Goal: Transaction & Acquisition: Purchase product/service

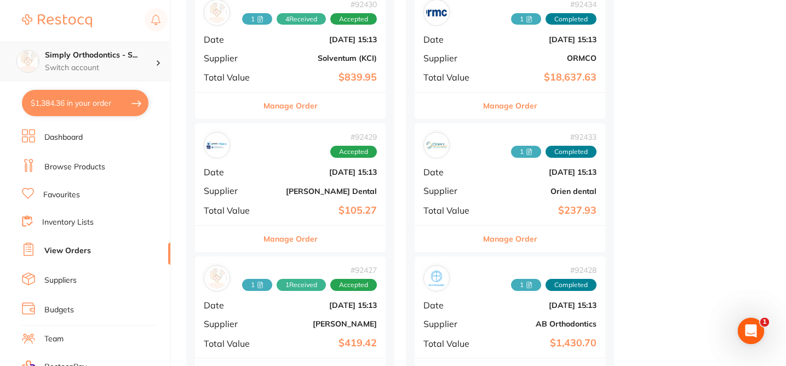
scroll to position [428, 0]
click at [72, 64] on p "Switch account" at bounding box center [100, 67] width 111 height 11
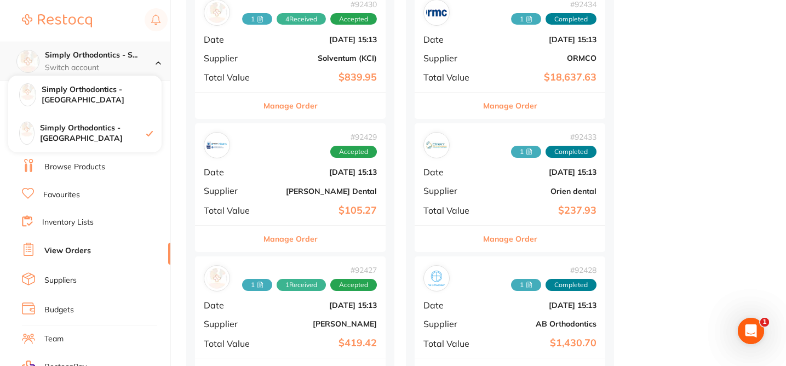
click at [72, 64] on p "Switch account" at bounding box center [100, 67] width 111 height 11
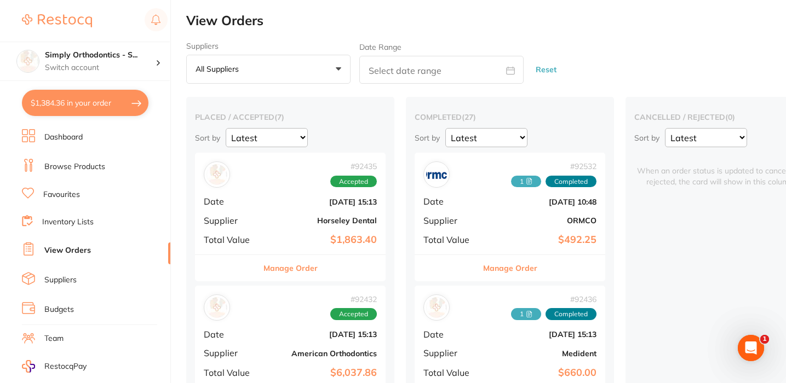
scroll to position [0, 0]
click at [124, 64] on p "Switch account" at bounding box center [100, 67] width 111 height 11
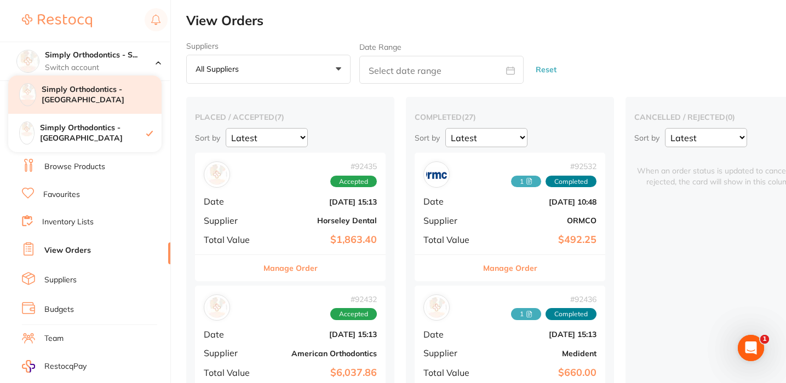
click at [114, 97] on h4 "Simply Orthodontics - [GEOGRAPHIC_DATA]" at bounding box center [102, 94] width 120 height 21
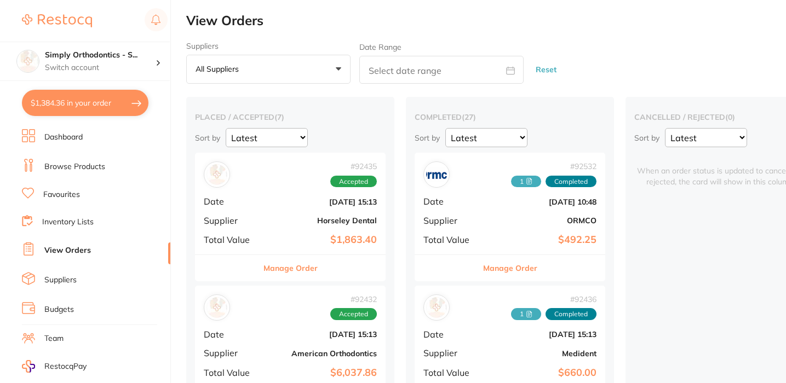
checkbox input "true"
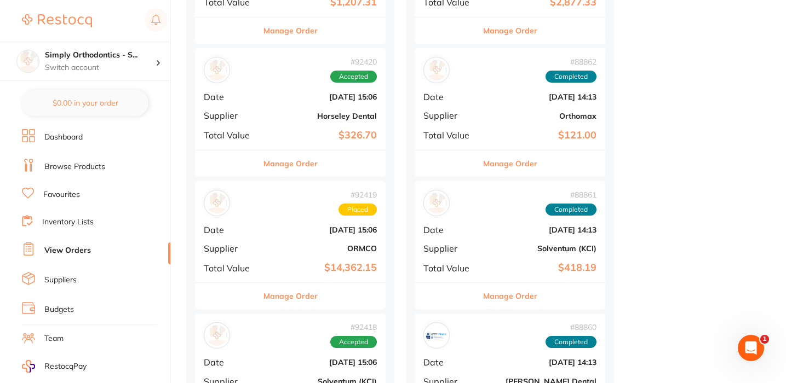
scroll to position [560, 0]
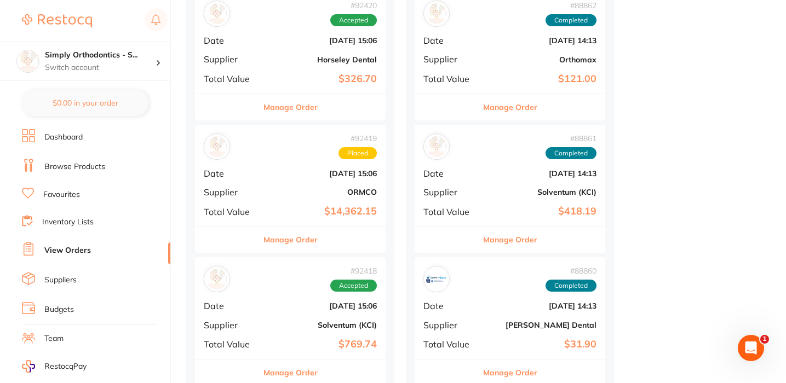
click at [510, 233] on button "Manage Order" at bounding box center [510, 240] width 54 height 26
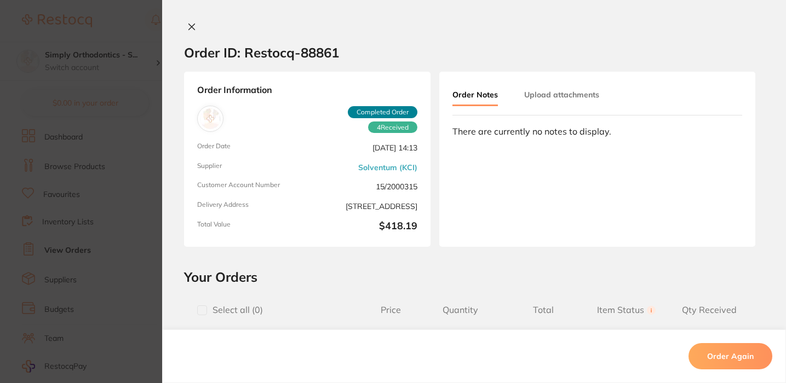
click at [187, 24] on icon at bounding box center [191, 26] width 9 height 9
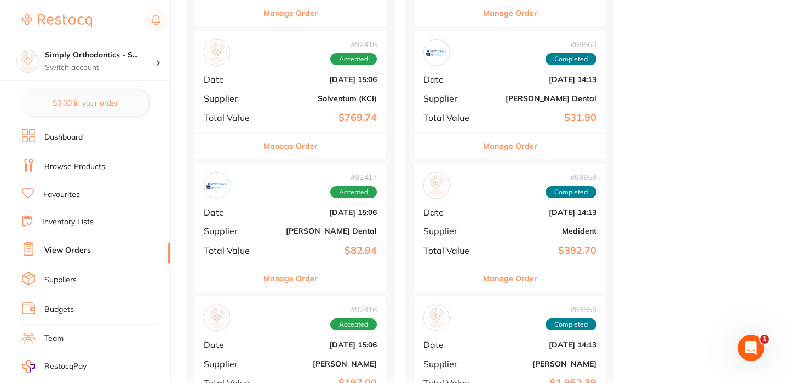
scroll to position [788, 0]
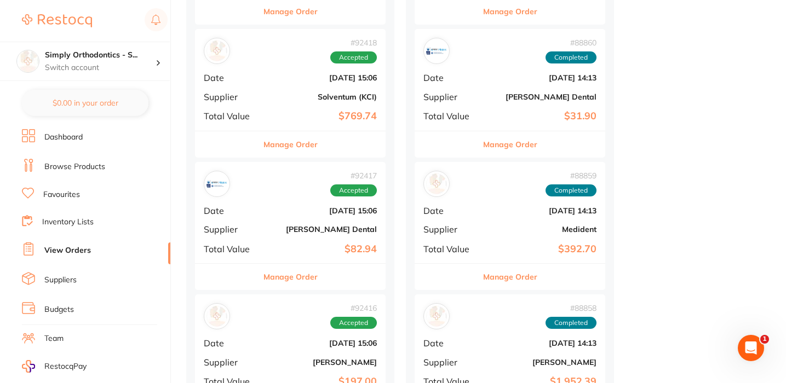
click at [296, 144] on button "Manage Order" at bounding box center [290, 144] width 54 height 26
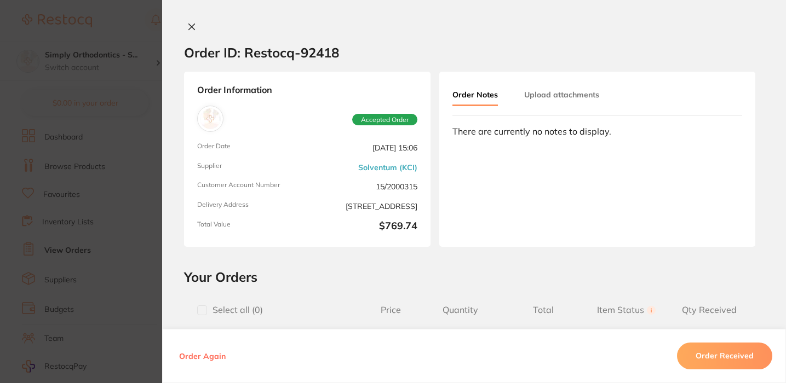
click at [189, 30] on icon at bounding box center [191, 26] width 9 height 9
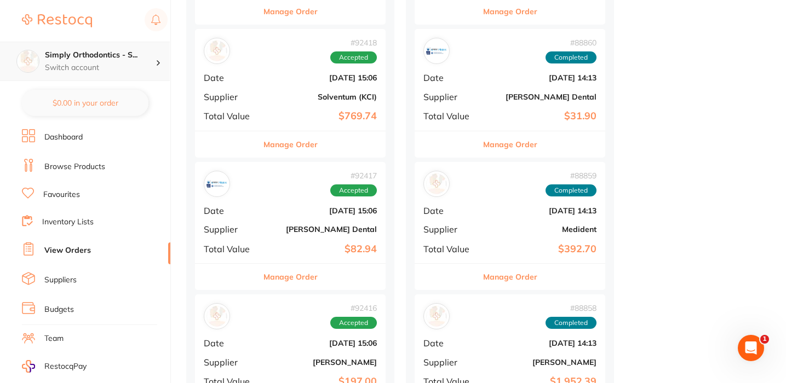
click at [122, 65] on p "Switch account" at bounding box center [100, 67] width 111 height 11
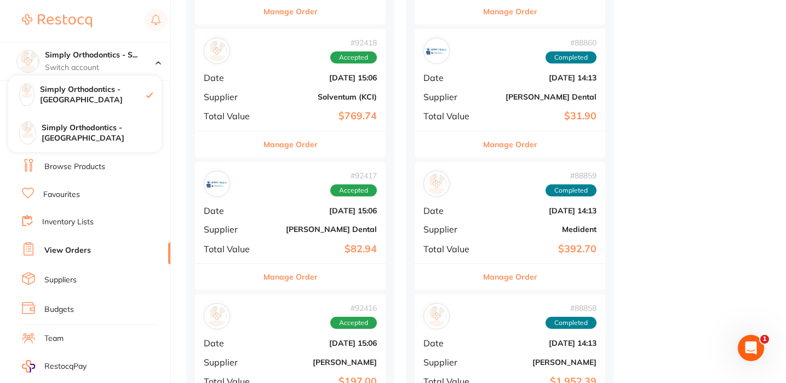
drag, startPoint x: 186, startPoint y: 90, endPoint x: 180, endPoint y: 89, distance: 6.7
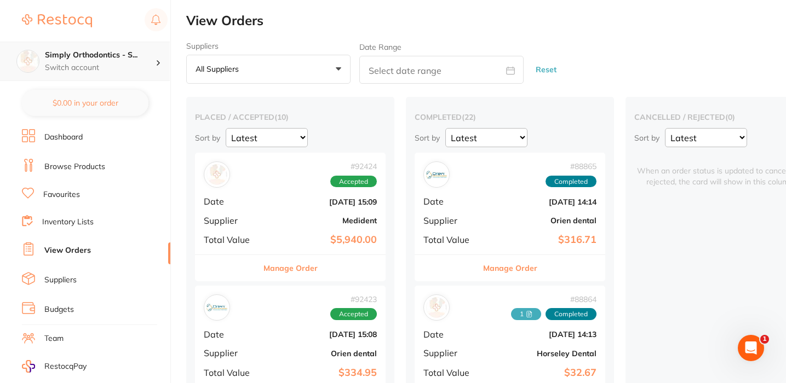
click at [123, 59] on h4 "Simply Orthodontics - S..." at bounding box center [100, 55] width 111 height 11
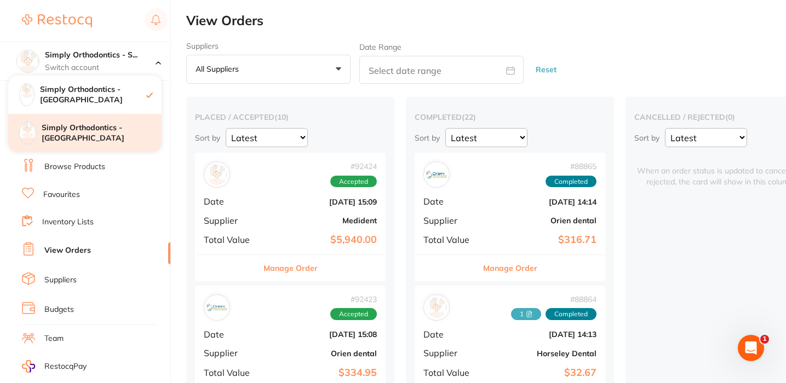
click at [102, 123] on h4 "Simply Orthodontics - [GEOGRAPHIC_DATA]" at bounding box center [102, 133] width 120 height 21
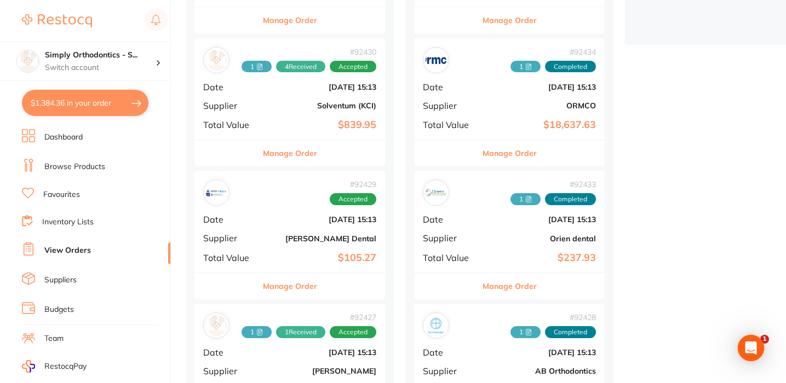
scroll to position [392, 0]
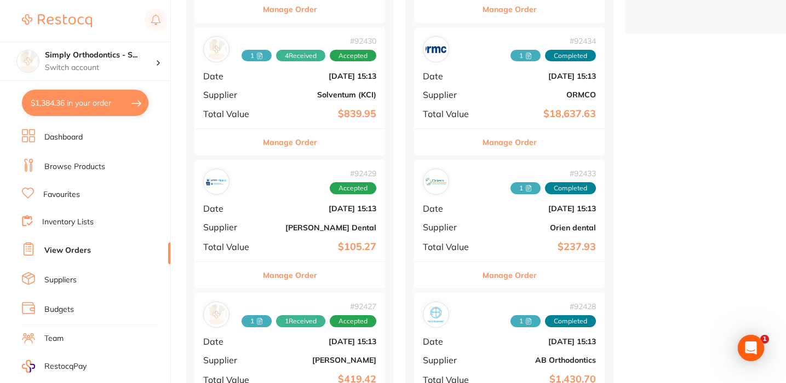
click at [296, 138] on button "Manage Order" at bounding box center [290, 142] width 54 height 26
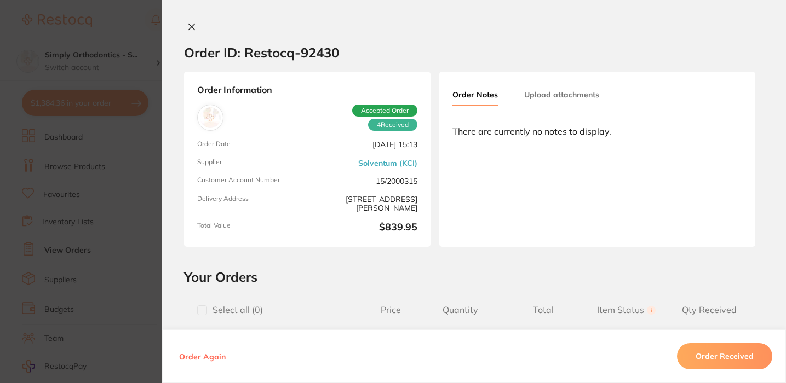
click at [187, 27] on icon at bounding box center [191, 26] width 9 height 9
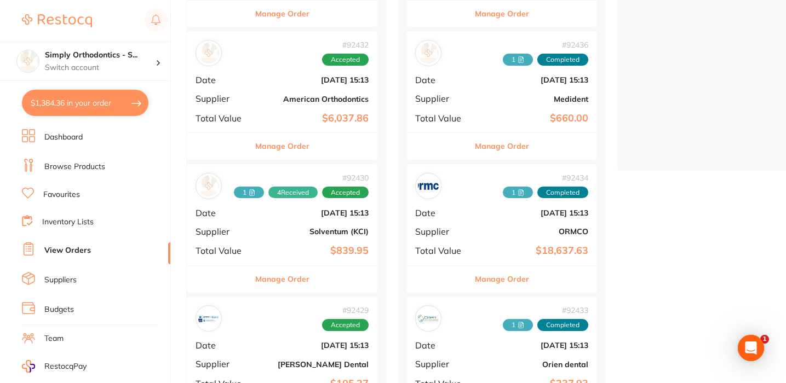
scroll to position [264, 0]
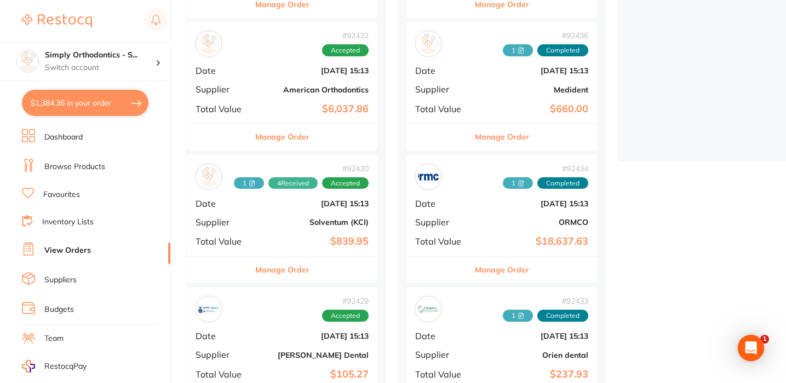
click at [283, 261] on button "Manage Order" at bounding box center [282, 270] width 54 height 26
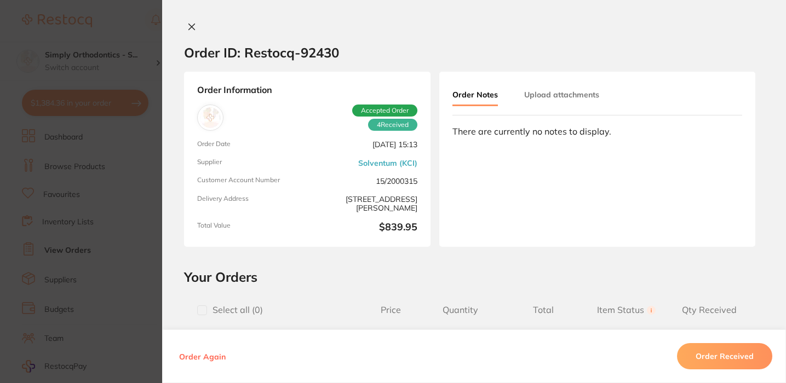
click at [187, 28] on icon at bounding box center [191, 26] width 9 height 9
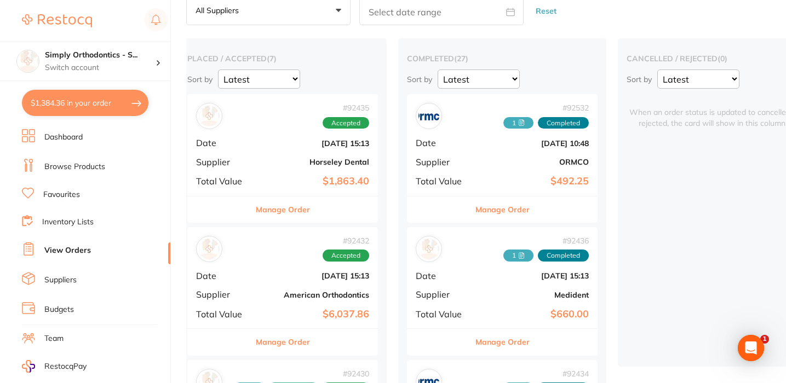
scroll to position [61, 0]
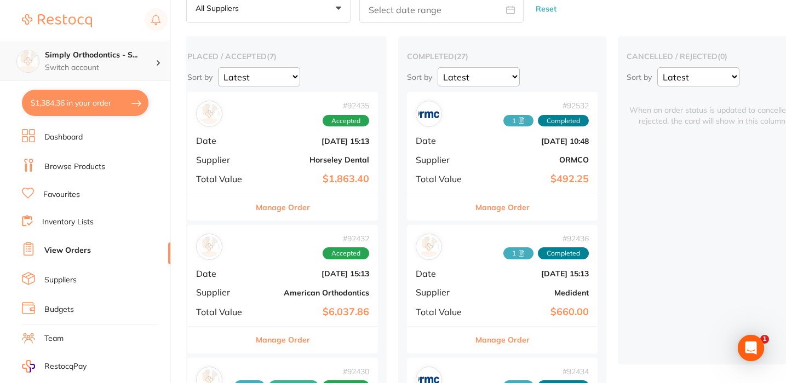
click at [108, 44] on div "Simply Orthodontics - S... Switch account" at bounding box center [85, 61] width 170 height 39
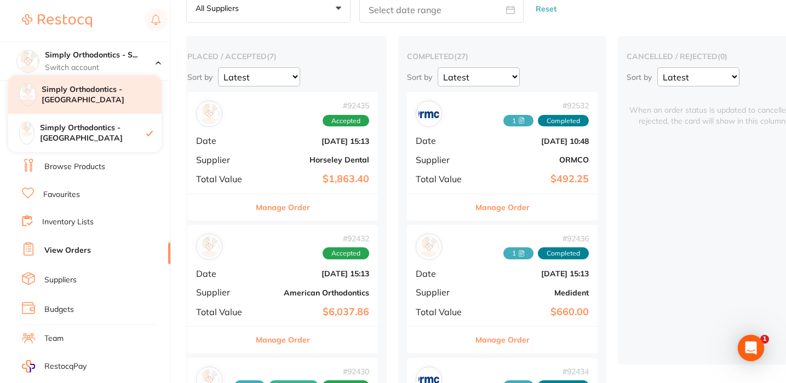
click at [123, 107] on div "Simply Orthodontics - [GEOGRAPHIC_DATA]" at bounding box center [84, 95] width 153 height 38
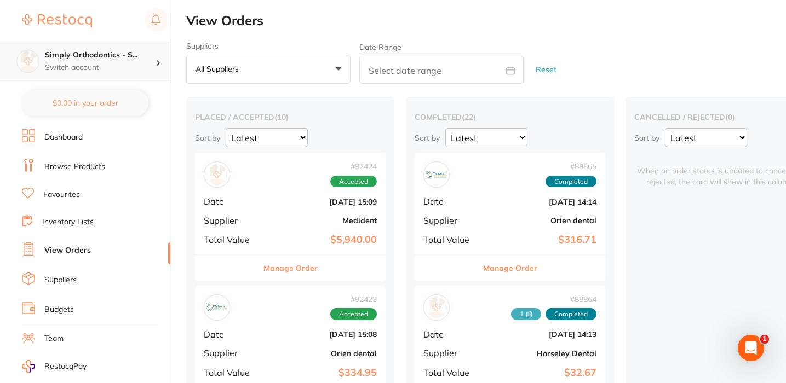
click at [85, 53] on h4 "Simply Orthodontics - S..." at bounding box center [100, 55] width 111 height 11
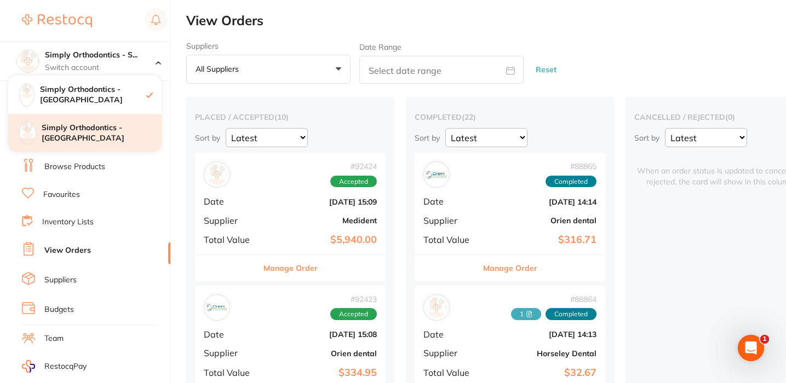
click at [100, 133] on h4 "Simply Orthodontics - [GEOGRAPHIC_DATA]" at bounding box center [102, 133] width 120 height 21
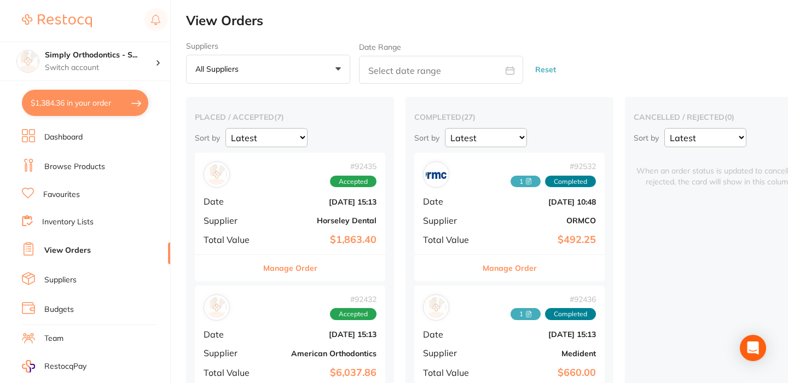
click at [112, 107] on button "$1,384.36 in your order" at bounding box center [85, 103] width 126 height 26
checkbox input "true"
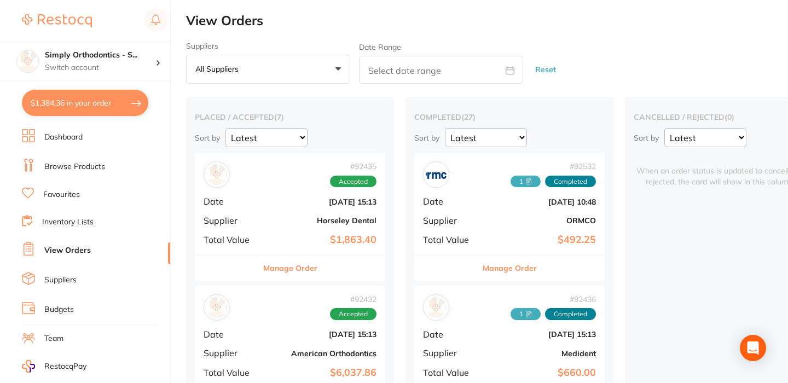
checkbox input "true"
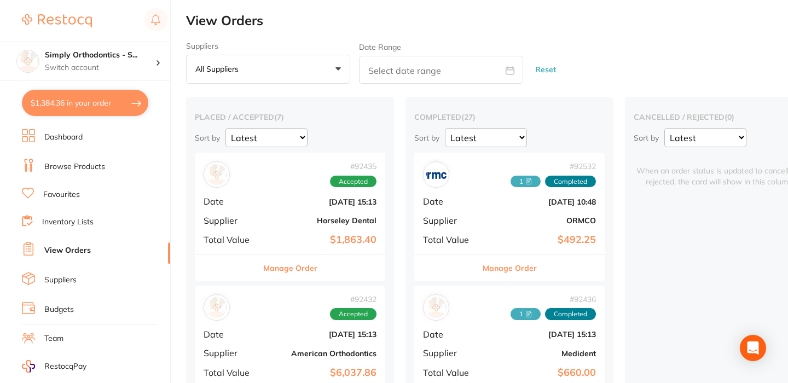
checkbox input "true"
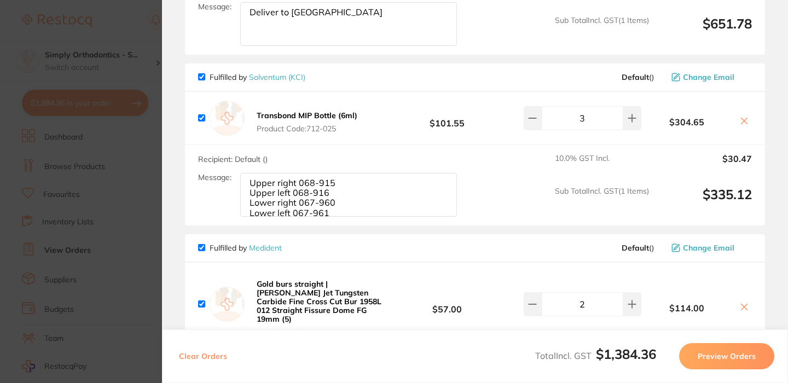
click at [297, 186] on textarea "Upper right 068-915 Upper left 068-916 Lower right 067-960 Lower left 067-961 *…" at bounding box center [348, 195] width 217 height 44
type textarea "Upper right 068-915 Upper left 068-916 Lower right 067-960 Lower left 067-961 *…"
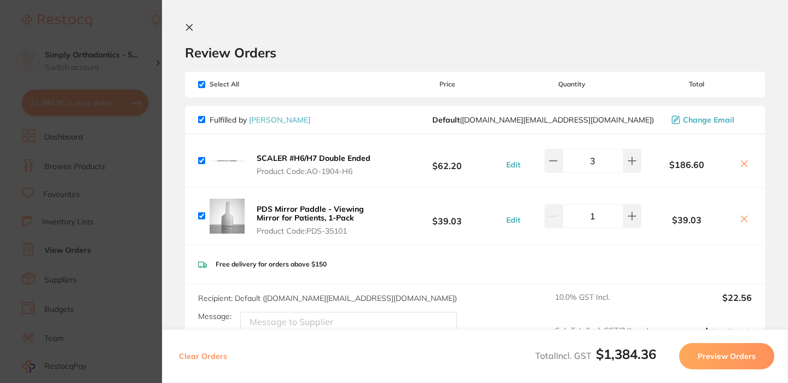
click at [190, 30] on icon at bounding box center [189, 27] width 9 height 9
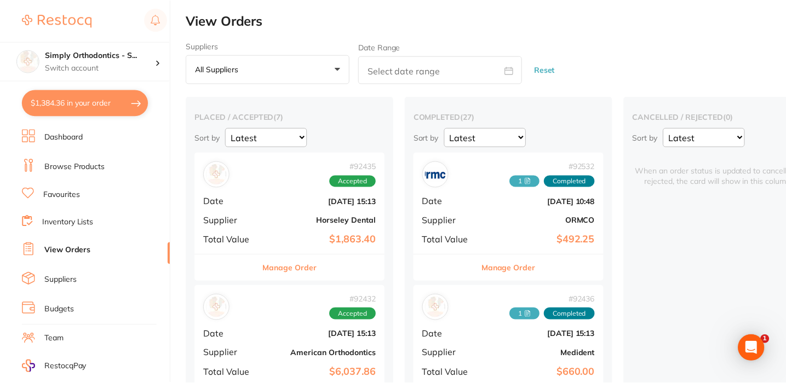
scroll to position [1, 0]
click at [89, 55] on h4 "Simply Orthodontics - S..." at bounding box center [100, 55] width 111 height 11
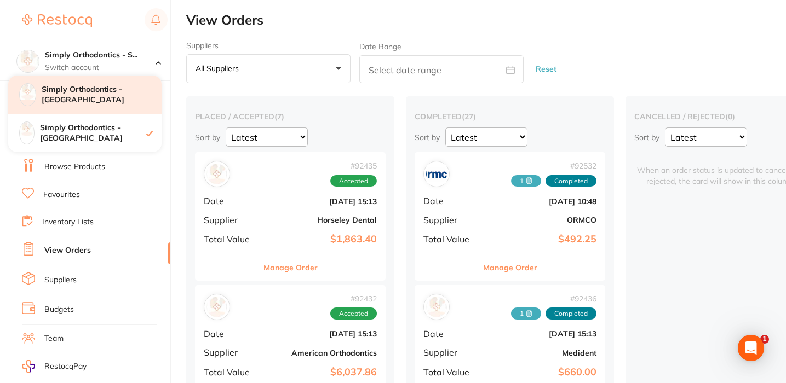
click at [106, 101] on div "Simply Orthodontics - [GEOGRAPHIC_DATA]" at bounding box center [84, 95] width 153 height 38
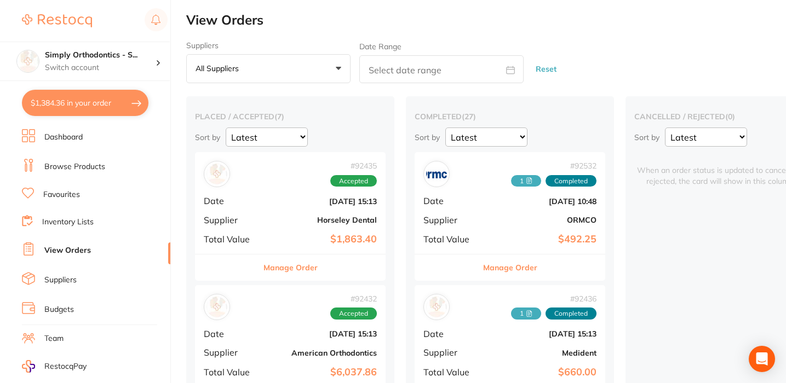
checkbox input "false"
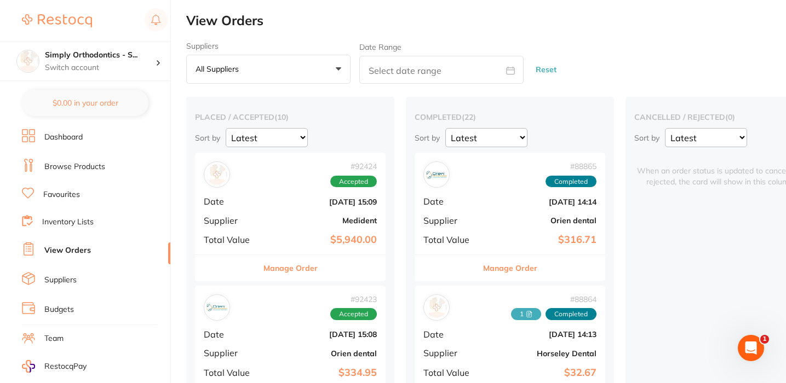
click at [55, 194] on link "Favourites" at bounding box center [61, 194] width 37 height 11
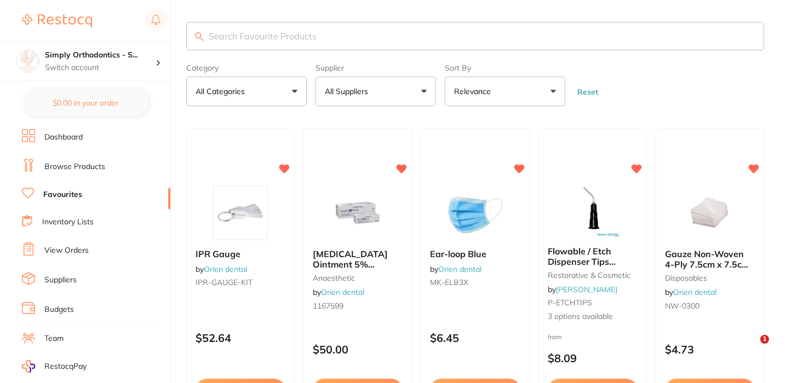
click at [392, 82] on button "All Suppliers" at bounding box center [375, 92] width 120 height 30
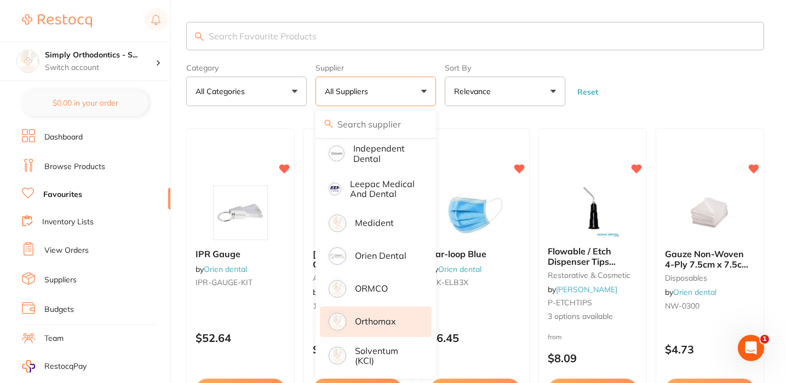
scroll to position [313, 0]
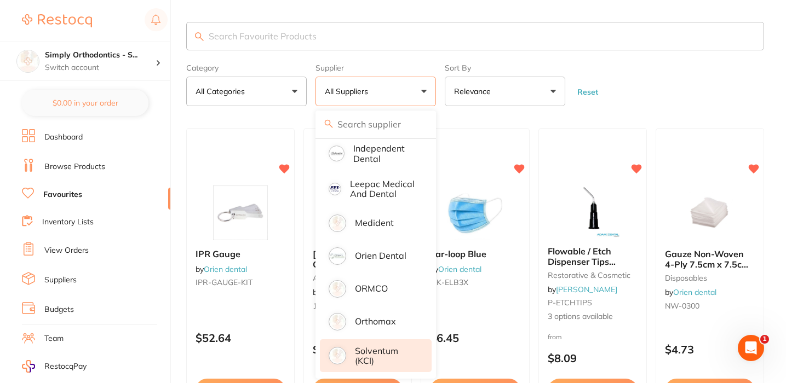
click at [378, 355] on p "Solventum (KCI)" at bounding box center [385, 356] width 61 height 20
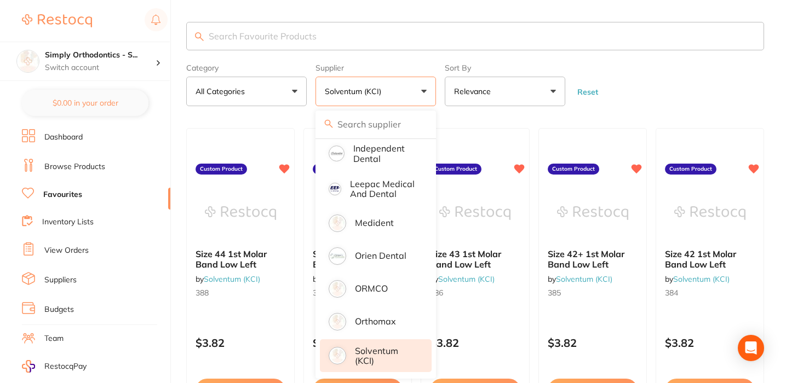
click at [659, 98] on form "Category All Categories All Categories No categories found Clear Category false…" at bounding box center [475, 82] width 578 height 47
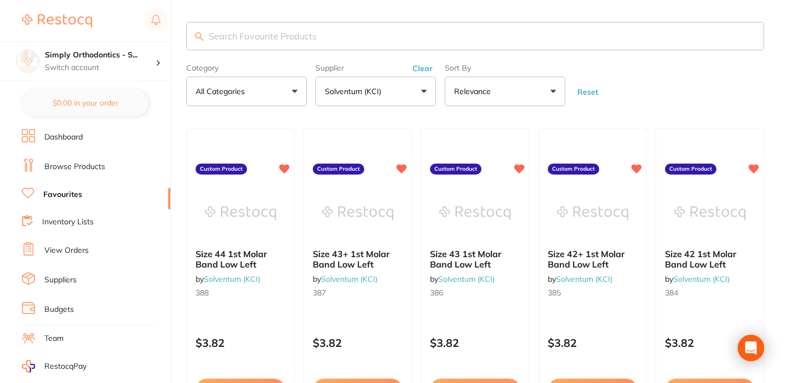
click at [407, 40] on input "search" at bounding box center [475, 36] width 578 height 28
type input "p"
type input "mip"
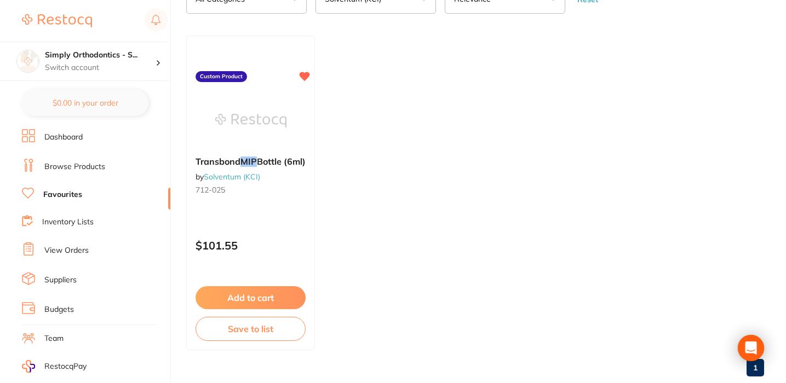
scroll to position [94, 0]
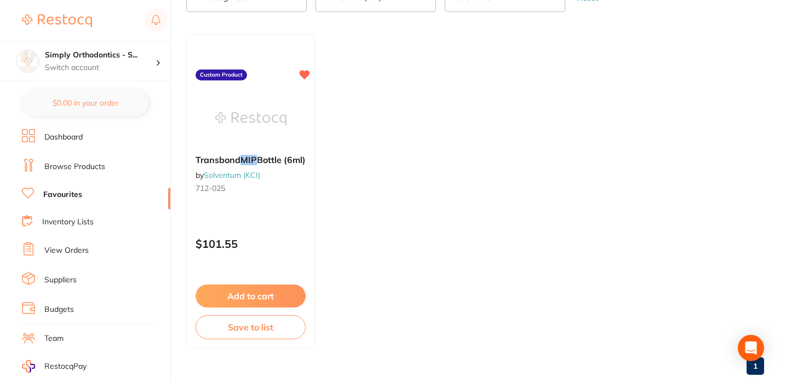
click at [231, 303] on button "Add to cart" at bounding box center [250, 296] width 110 height 23
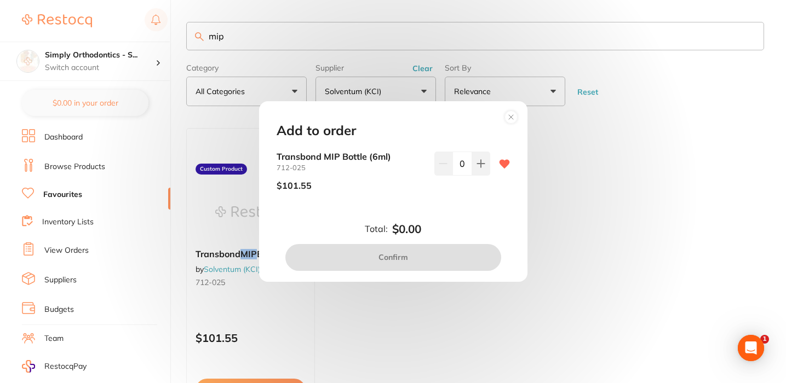
scroll to position [0, 0]
click at [473, 170] on button at bounding box center [481, 164] width 18 height 24
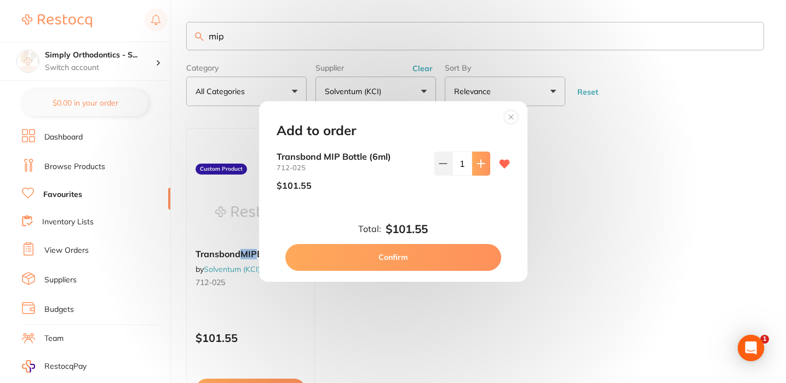
click at [473, 170] on button at bounding box center [481, 164] width 18 height 24
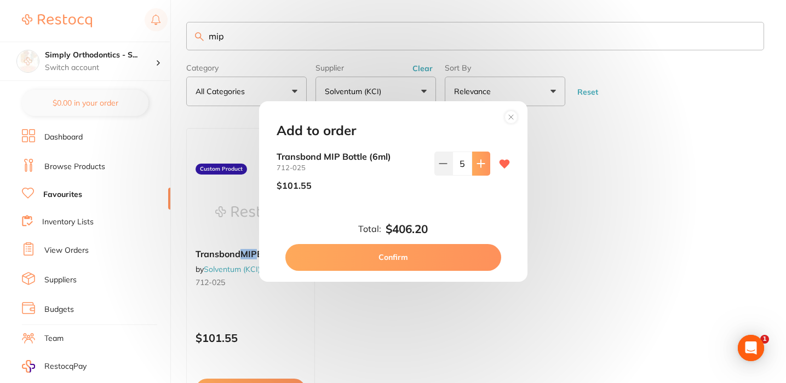
type input "6"
click at [377, 262] on button "Confirm" at bounding box center [393, 257] width 216 height 26
checkbox input "false"
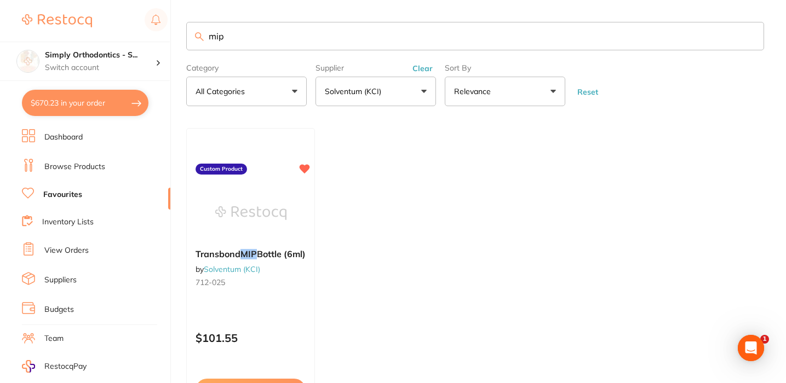
type textarea "Upper left 068-916 **No lingual attachments** Deliver to Sunbury"
click at [111, 110] on button "$670.23 in your order" at bounding box center [85, 103] width 126 height 26
checkbox input "true"
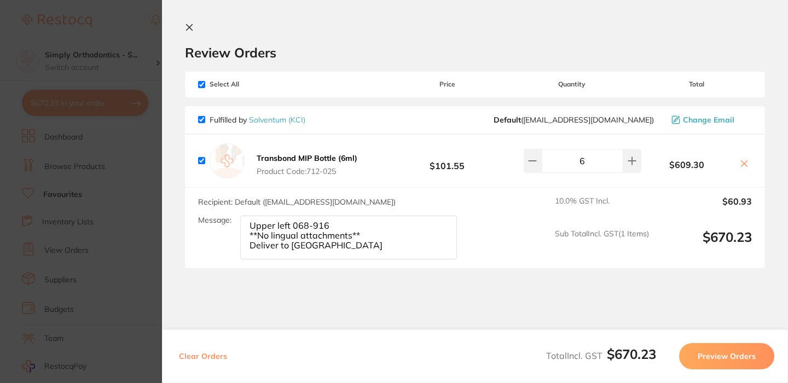
scroll to position [14, 0]
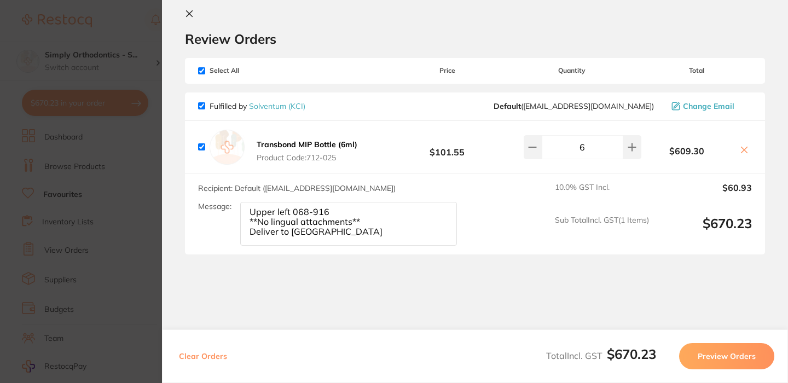
click at [350, 227] on textarea "Upper left 068-916 **No lingual attachments** Deliver to Sunbury" at bounding box center [348, 224] width 217 height 44
drag, startPoint x: 369, startPoint y: 223, endPoint x: 228, endPoint y: 209, distance: 142.0
click at [228, 209] on div "Message: Upper left 068-916 **No lingual attachments** Deliver to Sunbury" at bounding box center [332, 224] width 268 height 44
type textarea "Deliver to Sunbury"
click at [729, 352] on button "Preview Orders" at bounding box center [727, 356] width 95 height 26
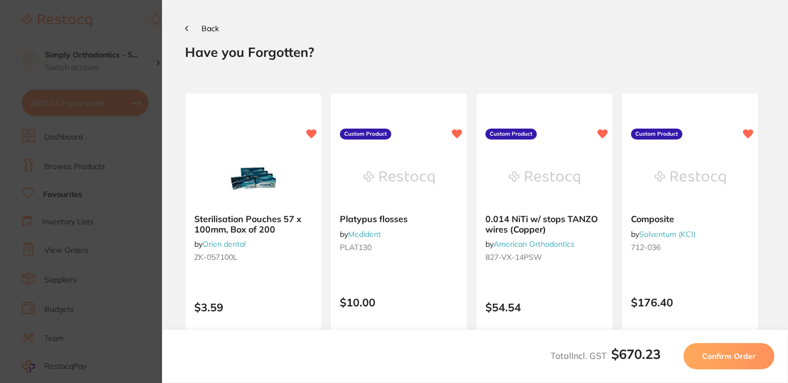
scroll to position [0, 0]
click at [726, 362] on button "Confirm Order" at bounding box center [729, 356] width 91 height 26
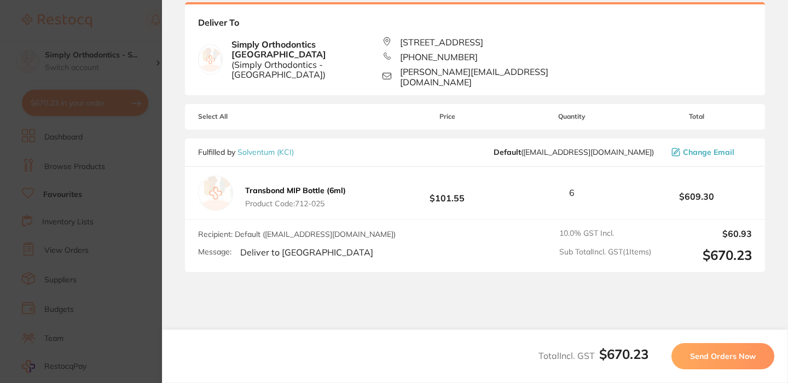
scroll to position [70, 0]
click at [689, 355] on button "Send Orders Now" at bounding box center [723, 356] width 103 height 26
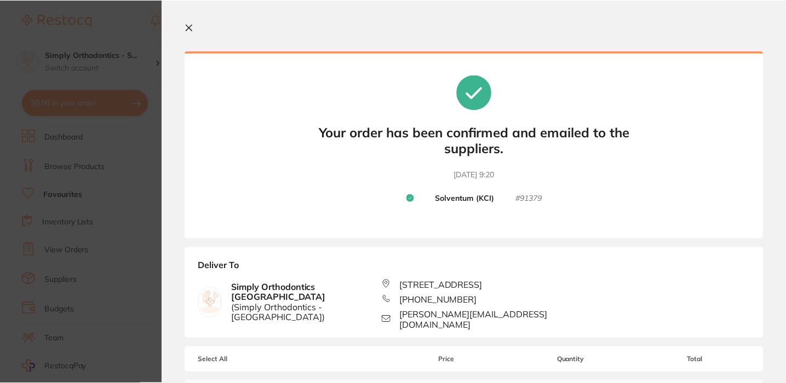
scroll to position [0, 0]
click at [187, 24] on icon at bounding box center [189, 27] width 9 height 9
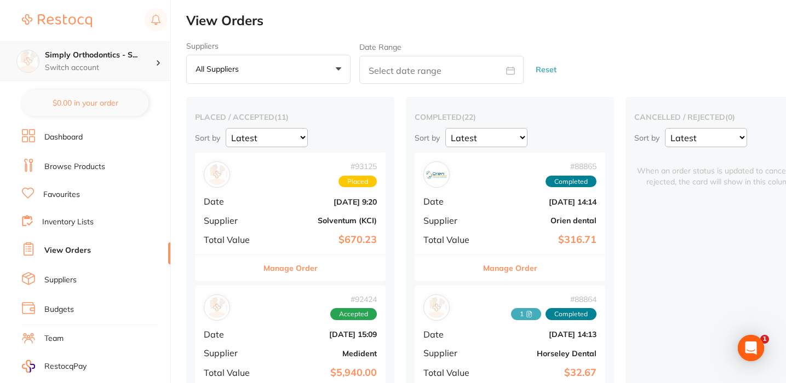
click at [130, 61] on div "Simply Orthodontics - S... Switch account" at bounding box center [100, 61] width 111 height 23
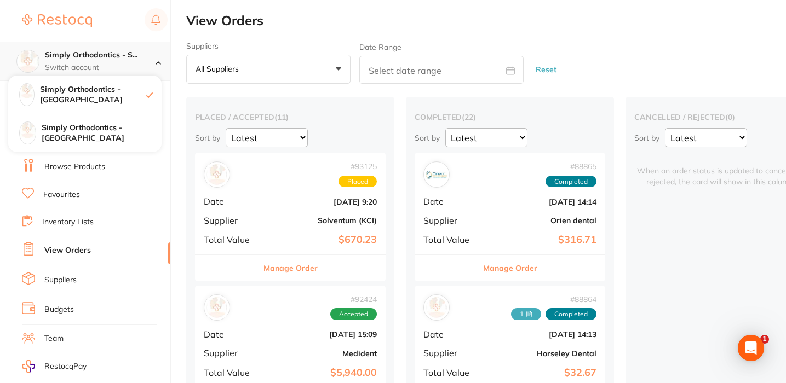
click at [121, 54] on h4 "Simply Orthodontics - S..." at bounding box center [100, 55] width 111 height 11
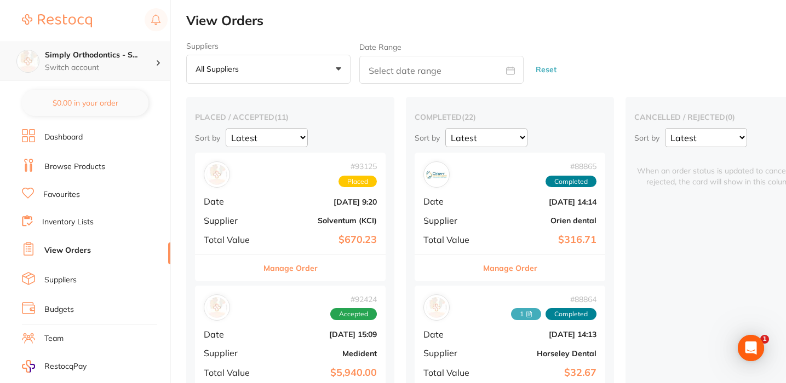
click at [121, 54] on h4 "Simply Orthodontics - S..." at bounding box center [100, 55] width 111 height 11
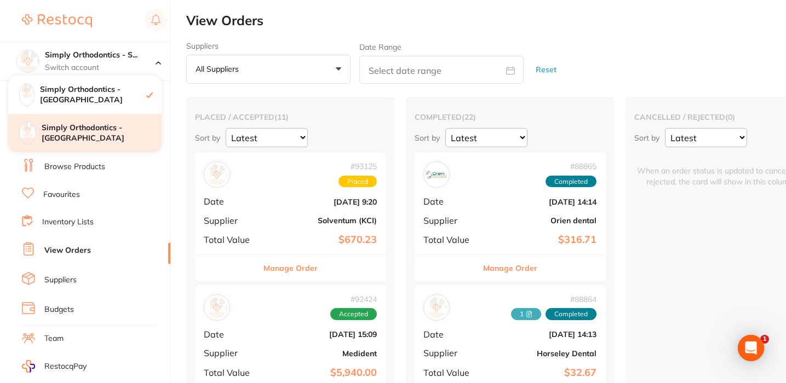
click at [118, 124] on h4 "Simply Orthodontics - [GEOGRAPHIC_DATA]" at bounding box center [102, 133] width 120 height 21
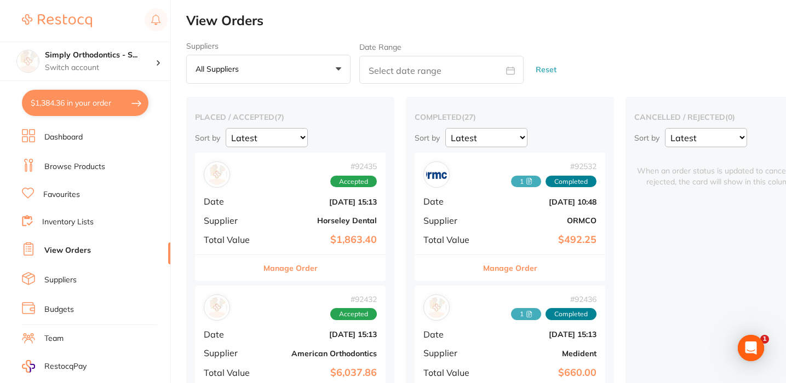
click at [91, 102] on button "$1,384.36 in your order" at bounding box center [85, 103] width 126 height 26
checkbox input "true"
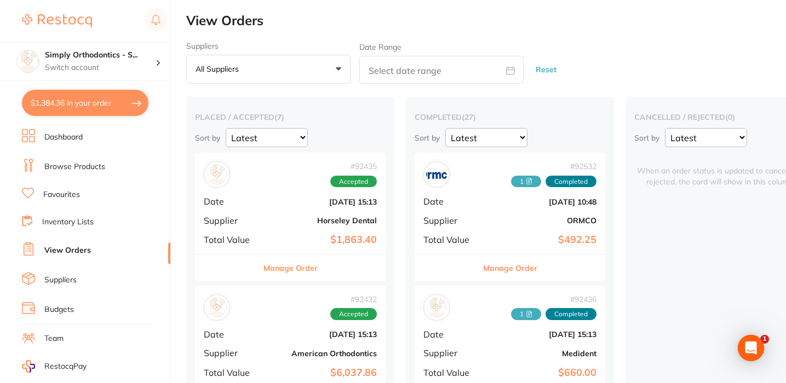
checkbox input "true"
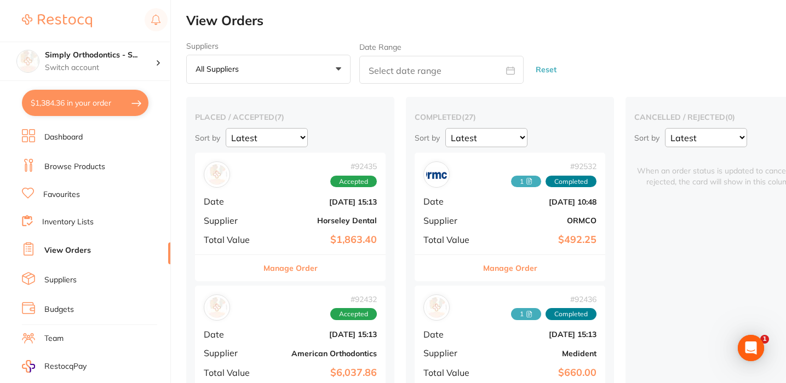
checkbox input "true"
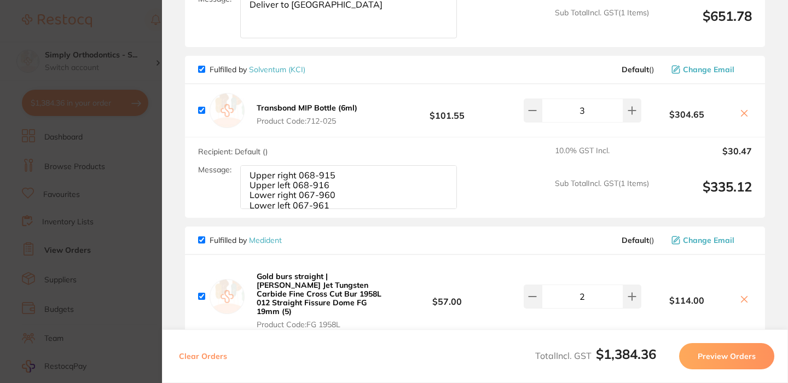
scroll to position [770, 0]
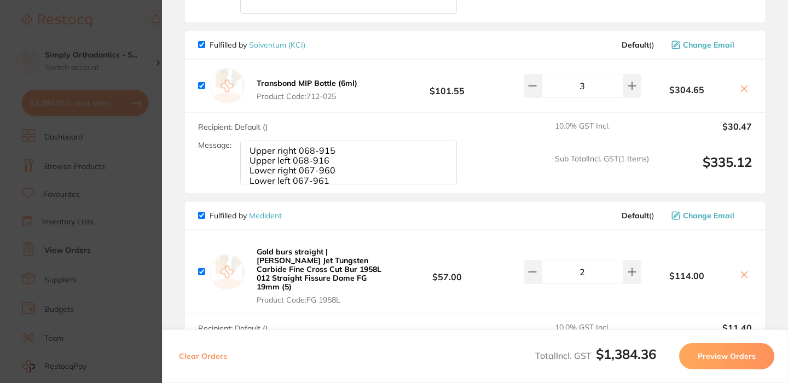
click at [742, 93] on icon at bounding box center [744, 88] width 9 height 9
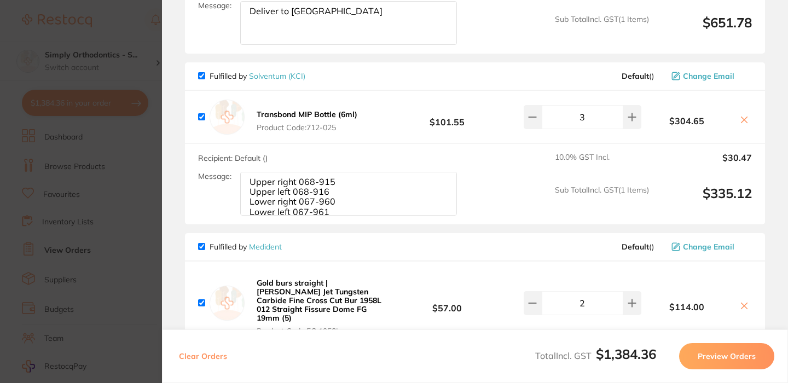
scroll to position [734, 0]
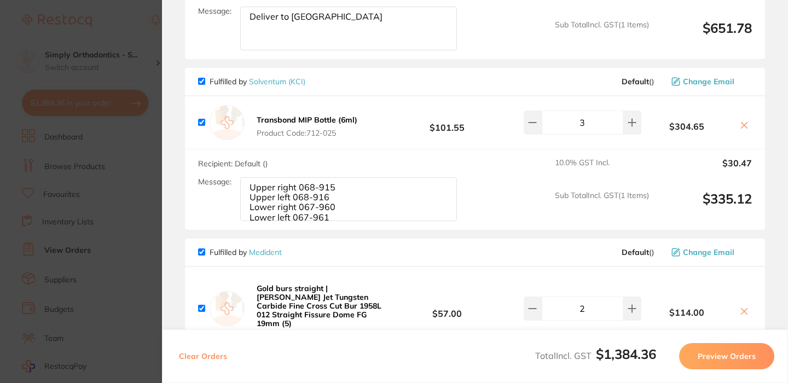
click at [744, 130] on icon at bounding box center [744, 125] width 9 height 9
click at [131, 177] on section "Update RRP Set your pre negotiated price for this item. Item Agreed RRP (excl. …" at bounding box center [394, 191] width 788 height 383
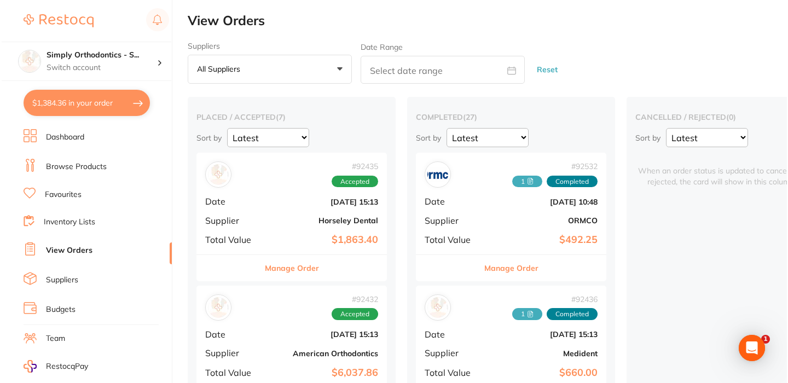
scroll to position [0, 0]
click at [93, 106] on button "$1,384.36 in your order" at bounding box center [85, 103] width 126 height 26
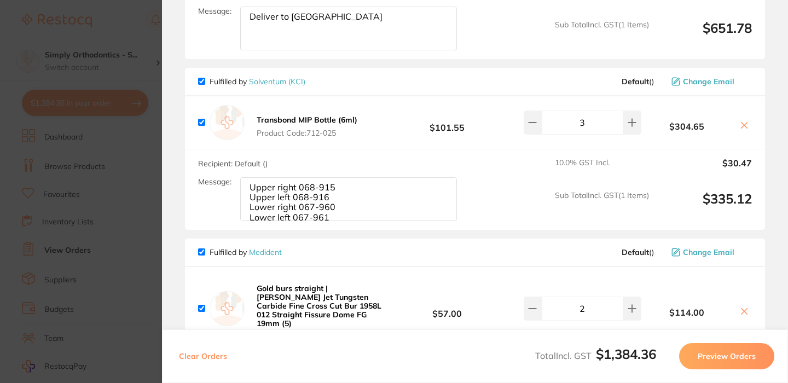
click at [742, 129] on icon at bounding box center [745, 126] width 6 height 6
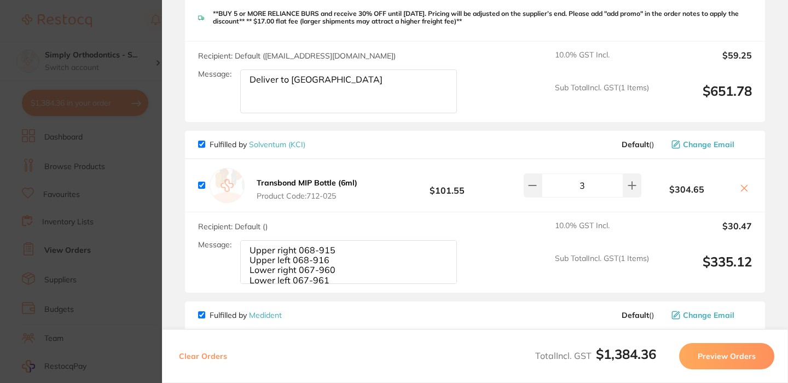
scroll to position [667, 0]
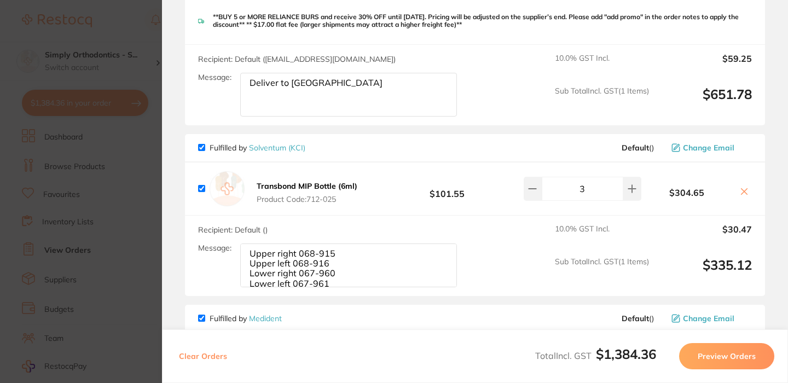
click at [744, 195] on icon at bounding box center [745, 192] width 6 height 6
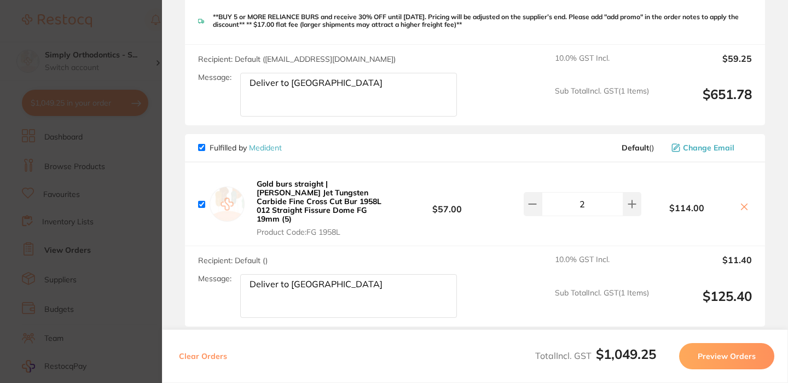
checkbox input "true"
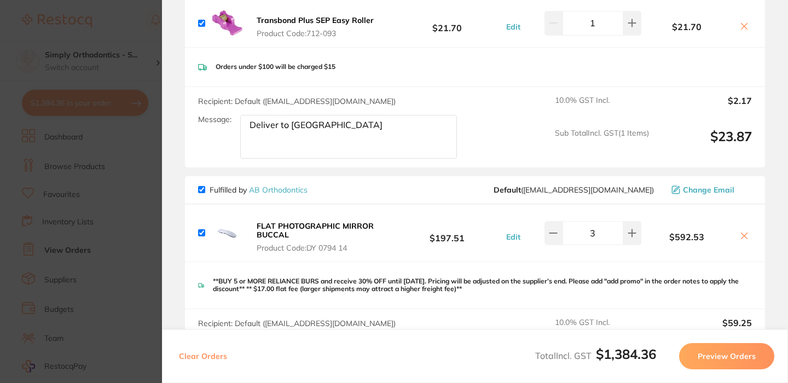
scroll to position [373, 0]
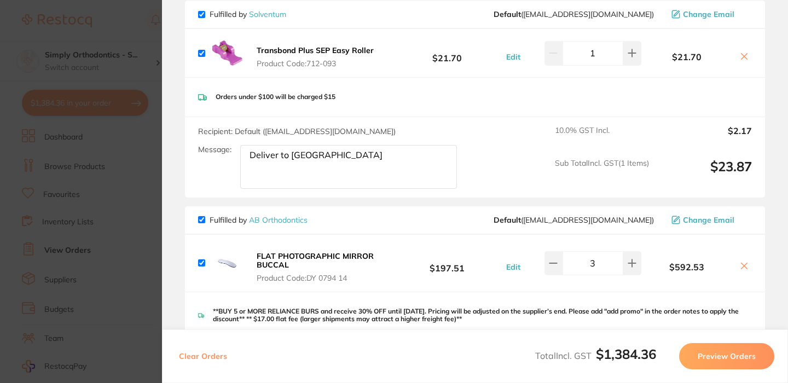
click at [132, 67] on section "Update RRP Set your pre negotiated price for this item. Item Agreed RRP (excl. …" at bounding box center [394, 191] width 788 height 383
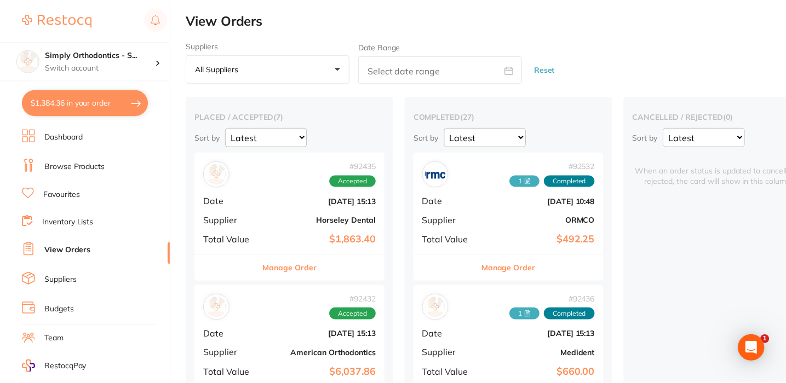
scroll to position [14, 0]
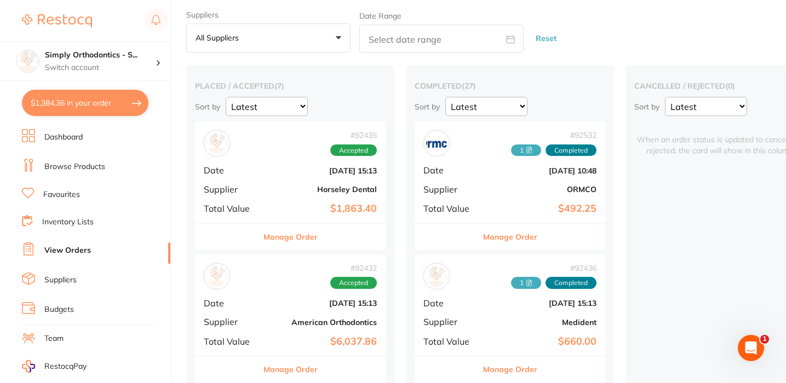
scroll to position [32, 0]
click at [91, 101] on button "$1,384.36 in your order" at bounding box center [85, 103] width 126 height 26
checkbox input "true"
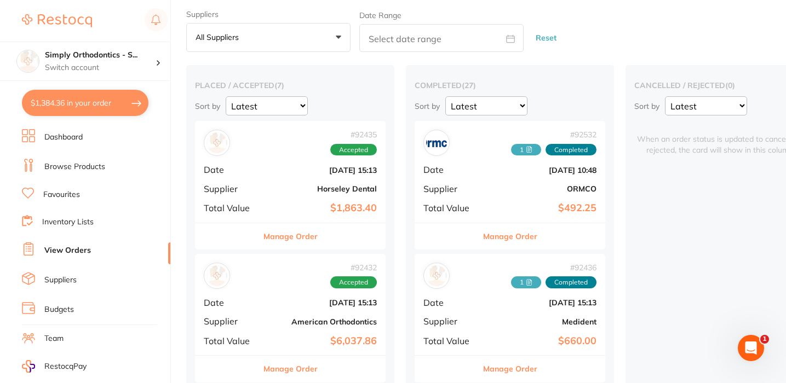
checkbox input "true"
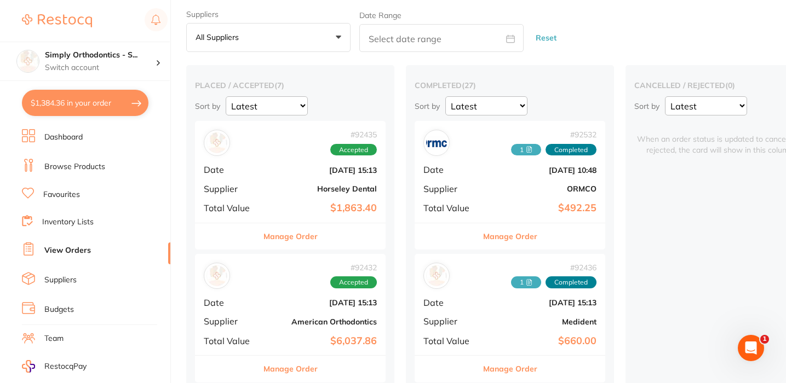
checkbox input "true"
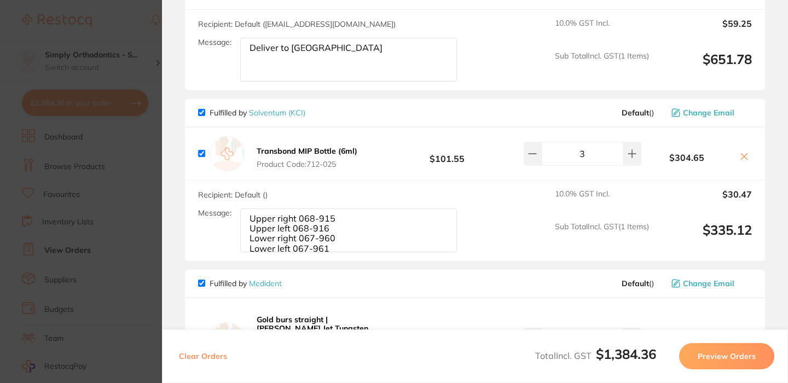
scroll to position [713, 0]
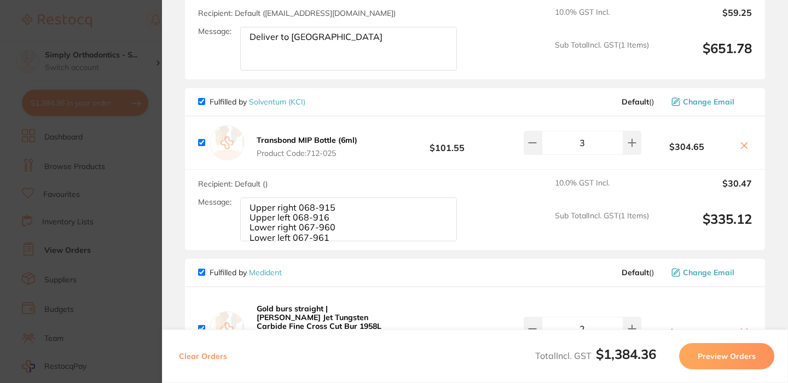
click at [741, 150] on icon at bounding box center [744, 145] width 9 height 9
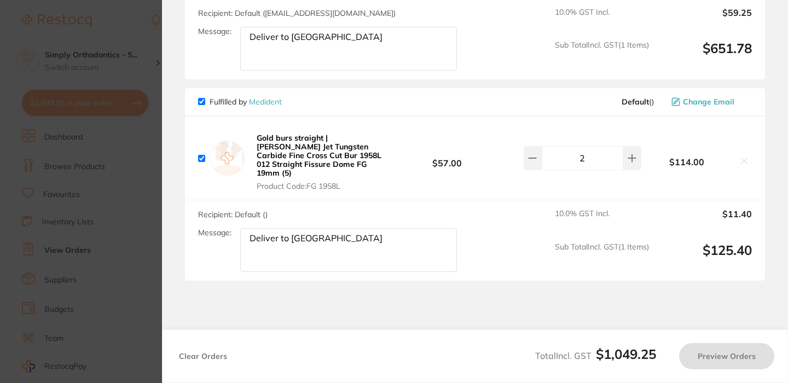
checkbox input "true"
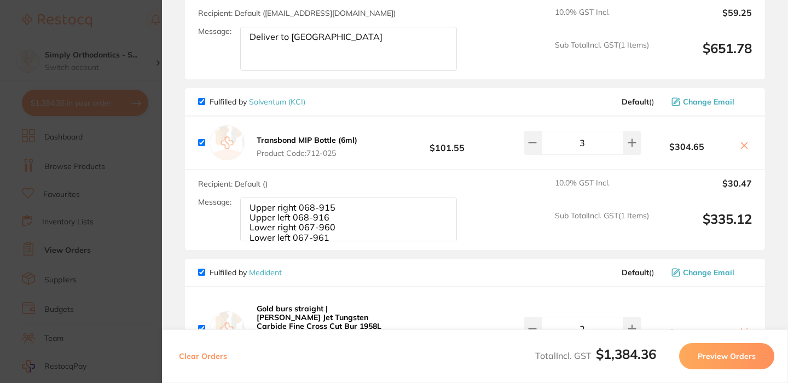
click at [117, 200] on section "Update RRP Set your pre negotiated price for this item. Item Agreed RRP (excl. …" at bounding box center [394, 191] width 788 height 383
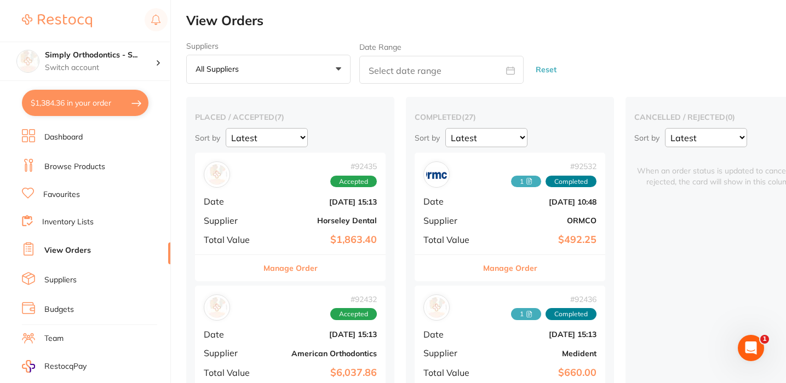
scroll to position [0, 0]
